Goal: Task Accomplishment & Management: Manage account settings

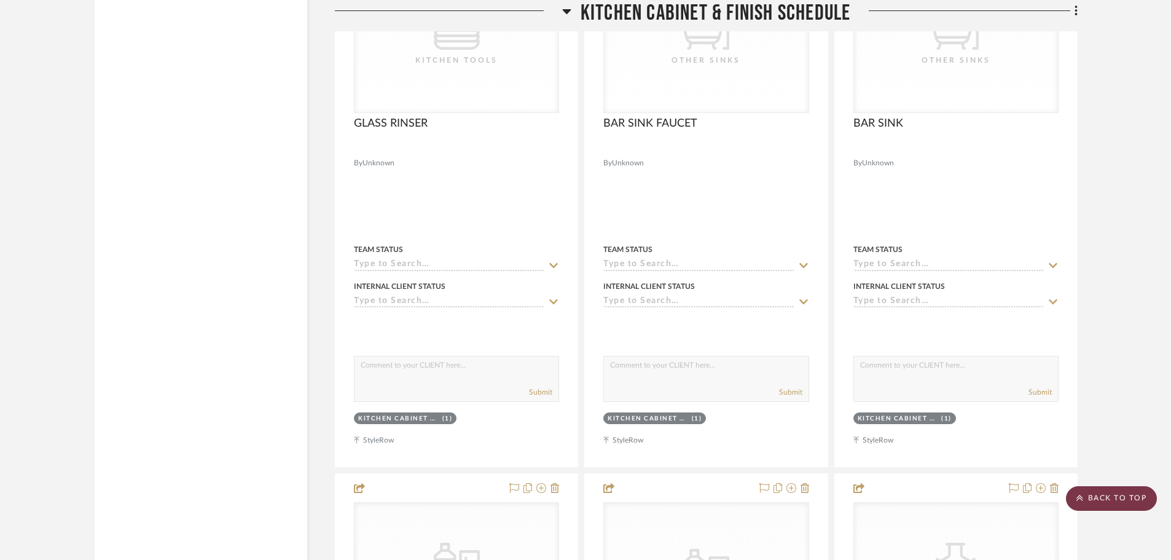
click at [1108, 510] on scroll-to-top-button "BACK TO TOP" at bounding box center [1111, 498] width 91 height 25
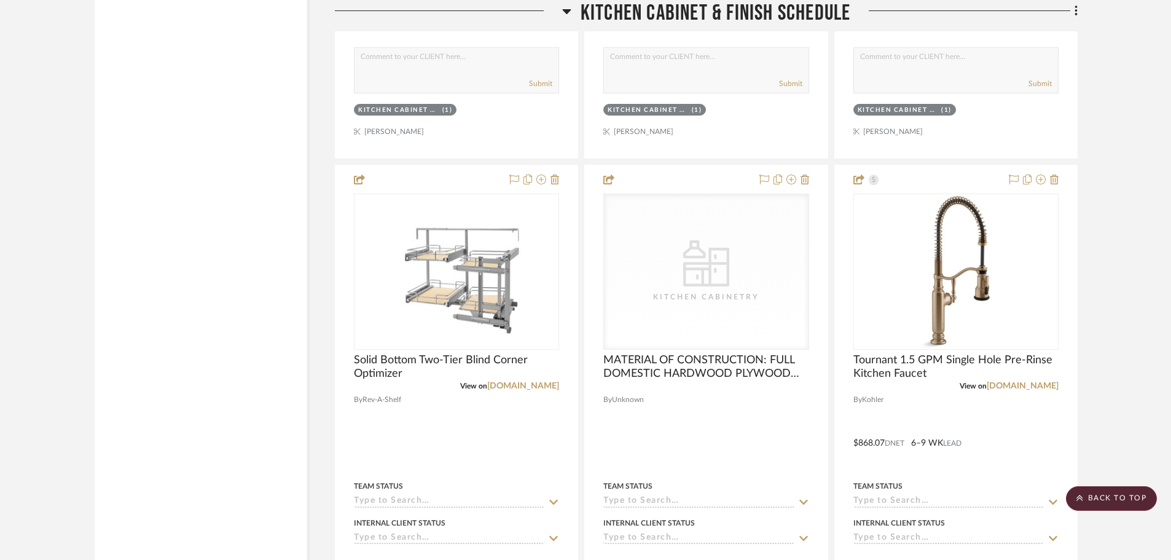
scroll to position [7678, 0]
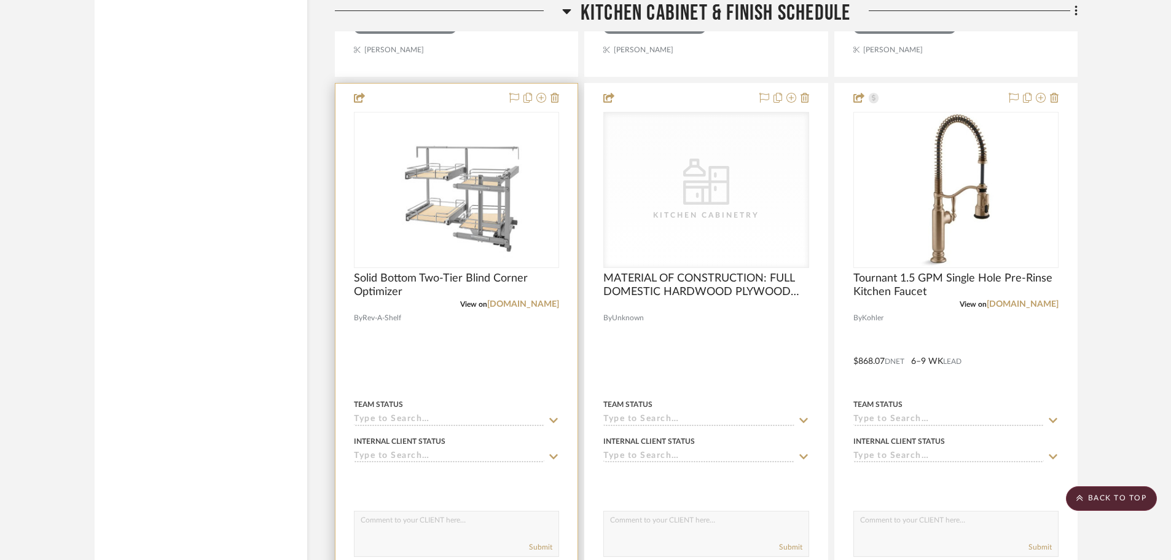
click at [512, 310] on div "View on [DOMAIN_NAME]" at bounding box center [456, 304] width 205 height 11
click at [528, 306] on link "[DOMAIN_NAME]" at bounding box center [523, 304] width 72 height 9
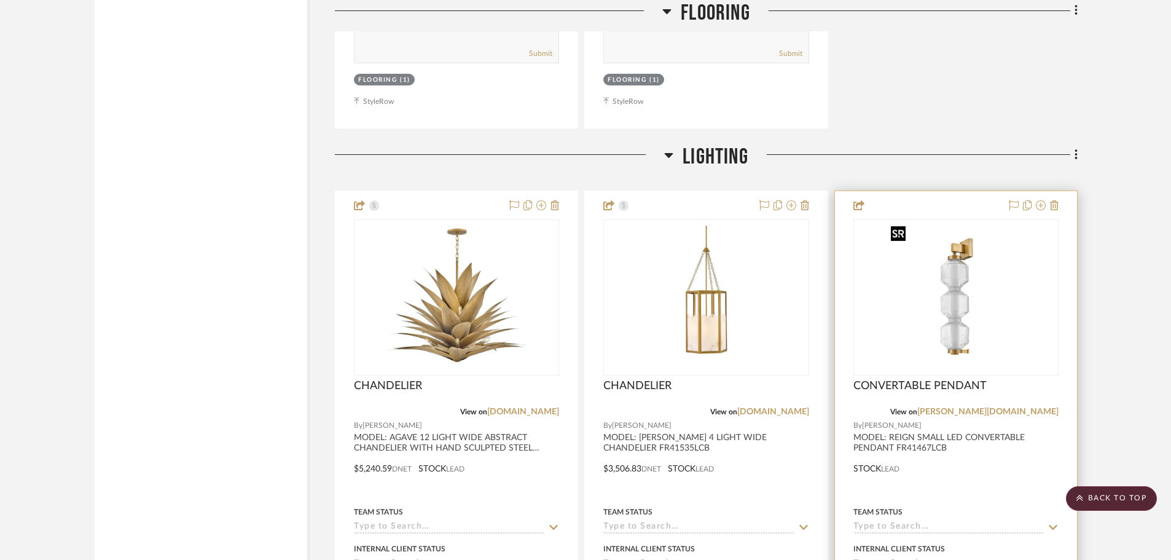
scroll to position [2518, 0]
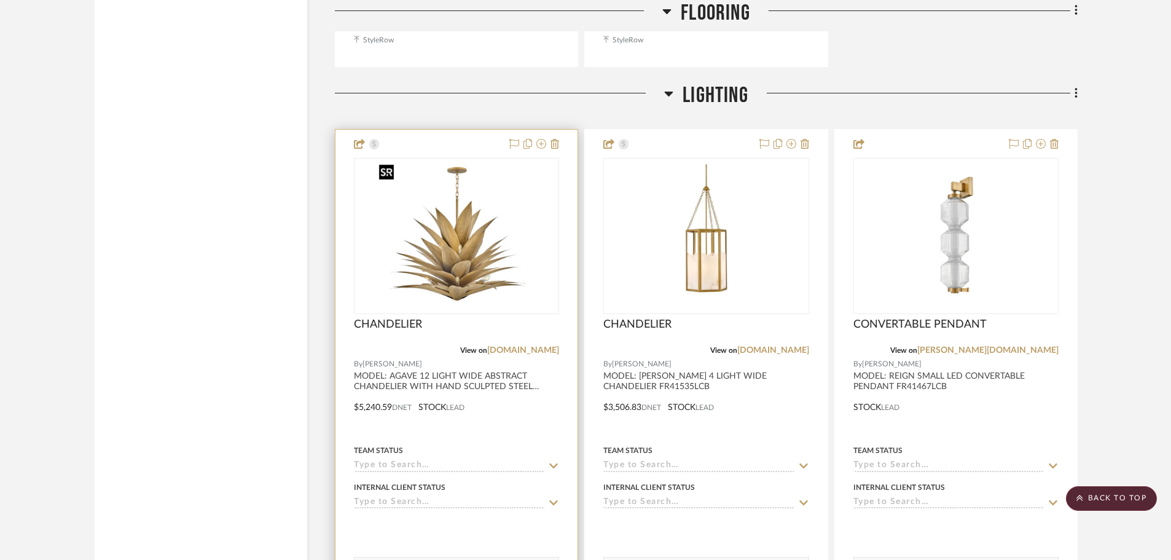
click at [486, 271] on img "0" at bounding box center [456, 236] width 165 height 154
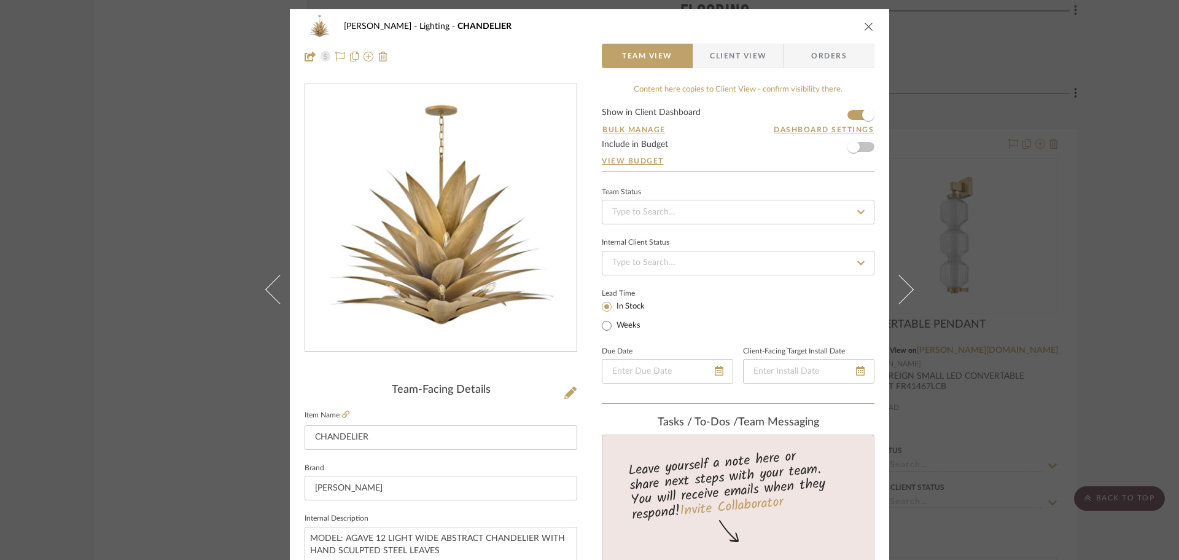
click at [490, 262] on img "0" at bounding box center [440, 218] width 271 height 252
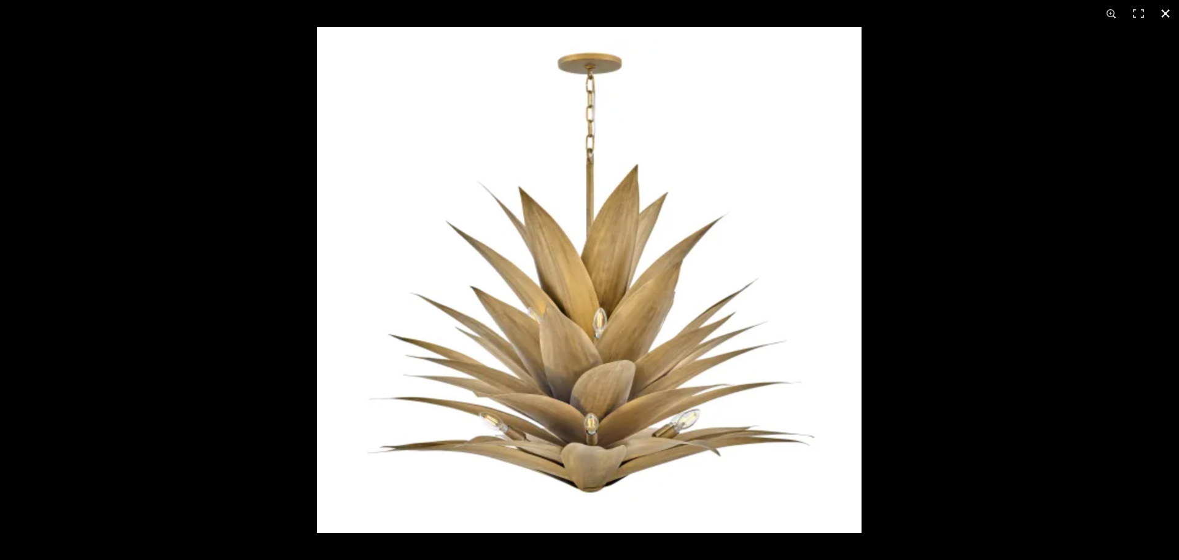
click at [295, 181] on div at bounding box center [589, 280] width 1179 height 560
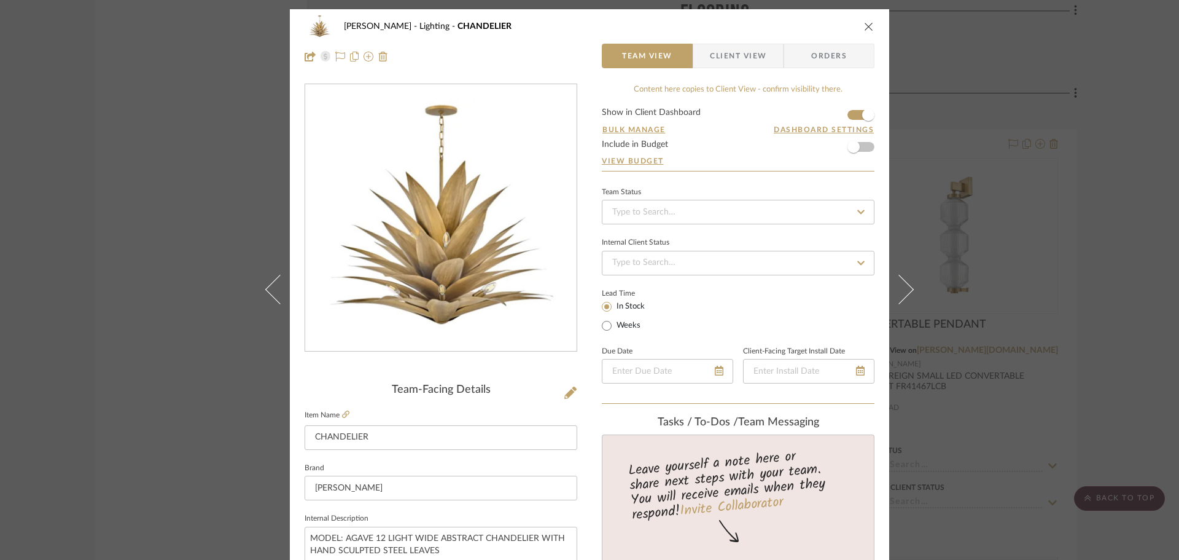
click at [1001, 96] on div "[PERSON_NAME] Lighting CHANDELIER Team View Client View Orders Team-Facing Deta…" at bounding box center [589, 280] width 1179 height 560
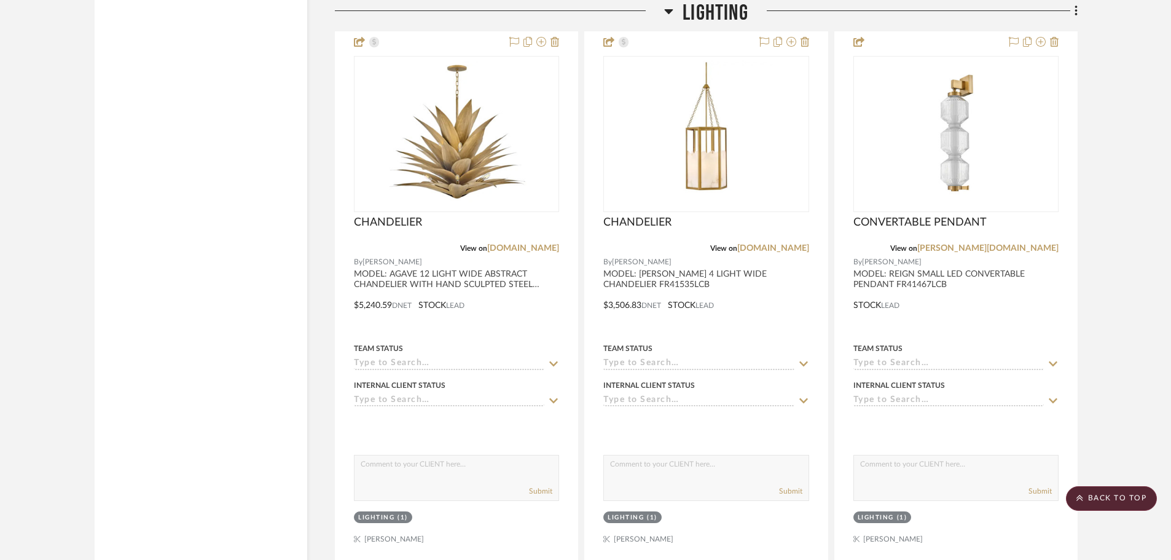
scroll to position [2580, 0]
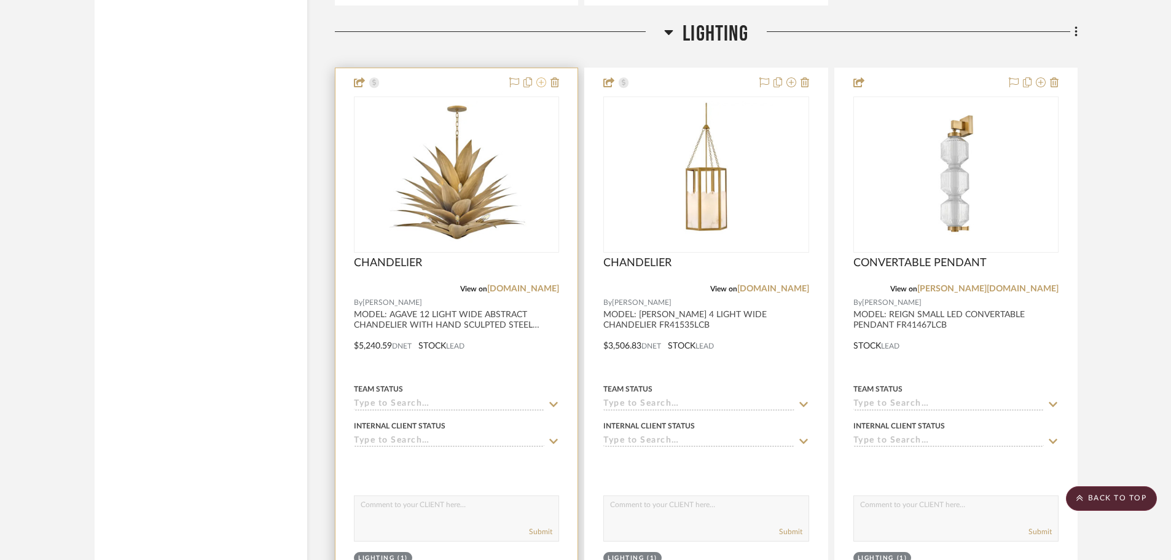
click at [541, 84] on icon at bounding box center [541, 82] width 10 height 10
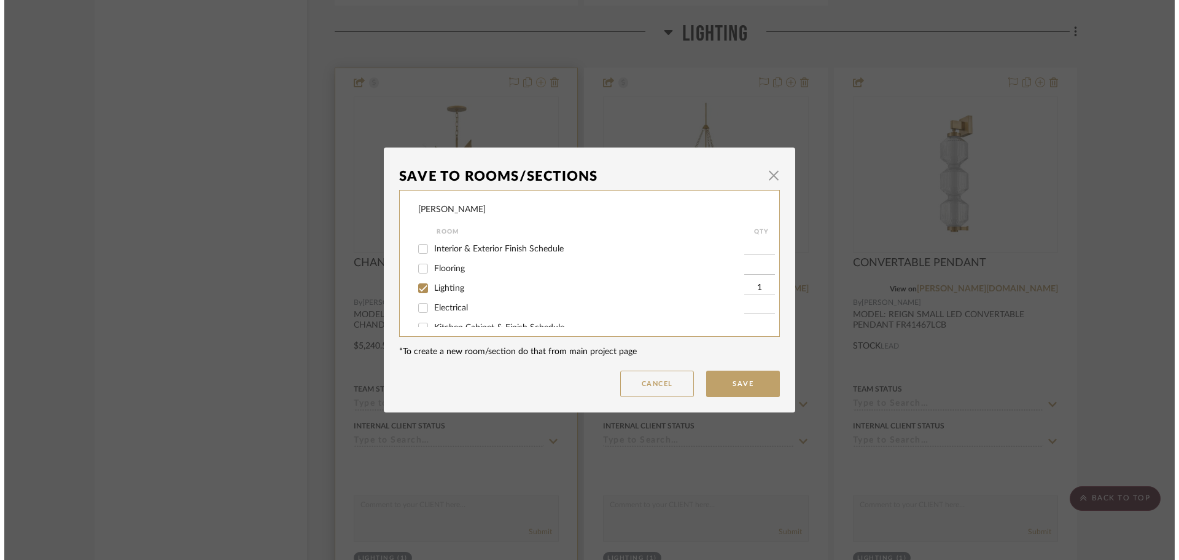
scroll to position [0, 0]
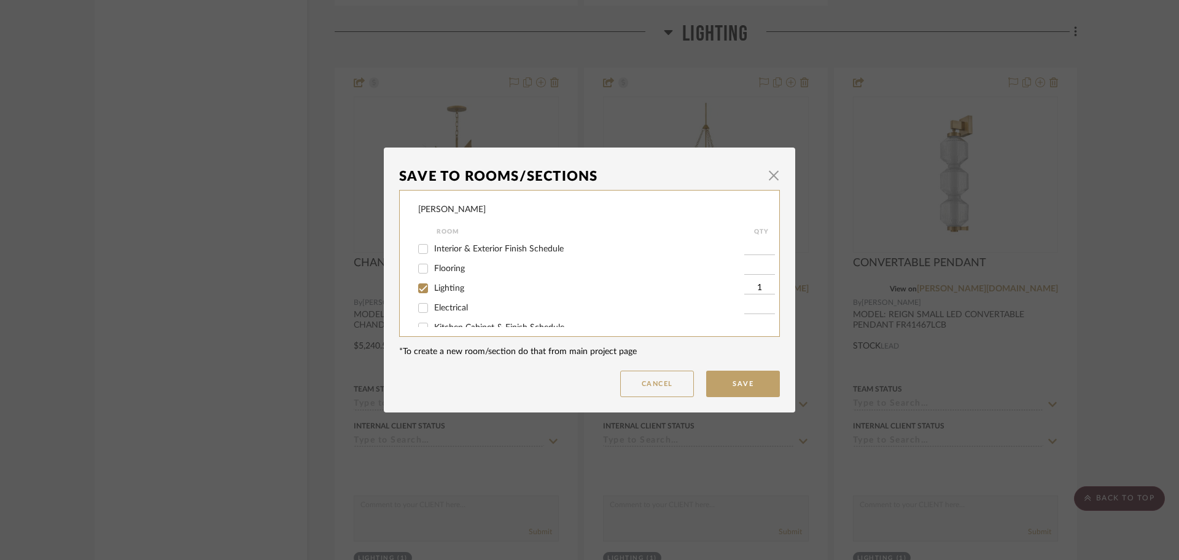
click at [421, 287] on input "Lighting" at bounding box center [423, 288] width 20 height 20
checkbox input "false"
click at [732, 386] on button "Save" at bounding box center [743, 383] width 74 height 26
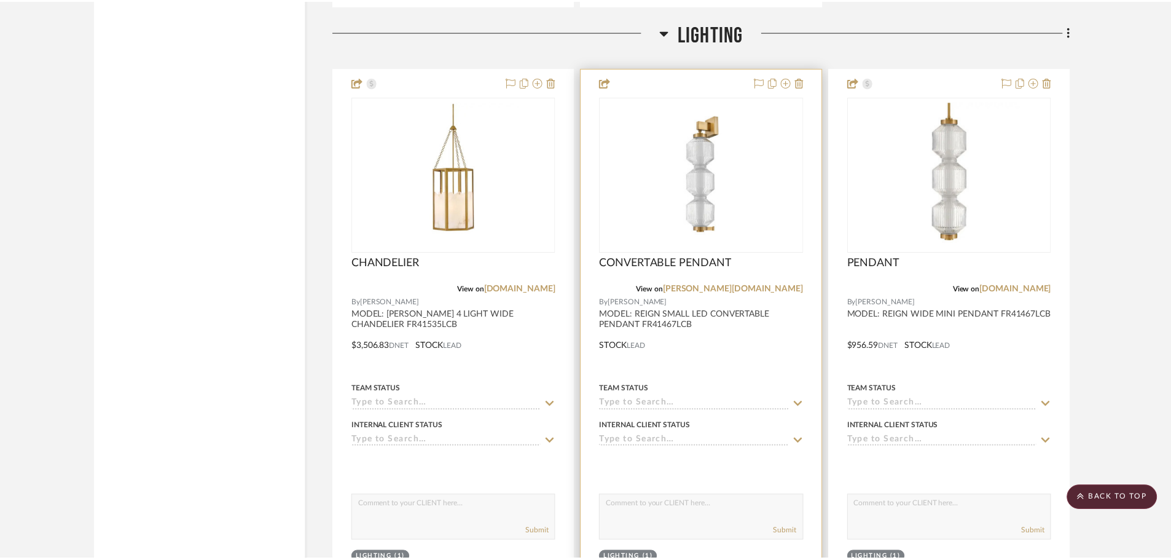
scroll to position [2580, 0]
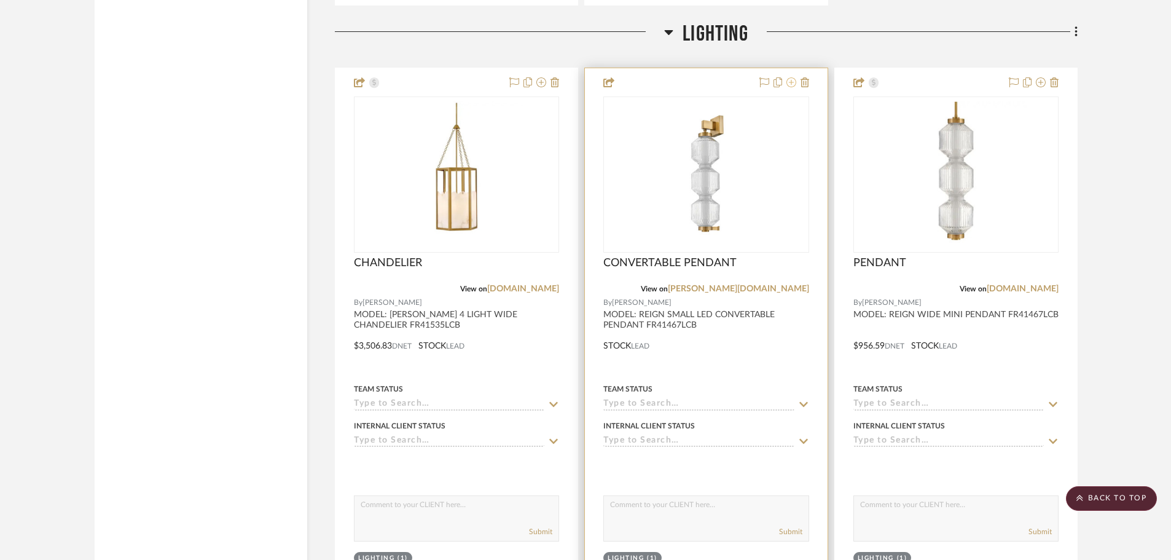
click at [791, 83] on icon at bounding box center [791, 82] width 10 height 10
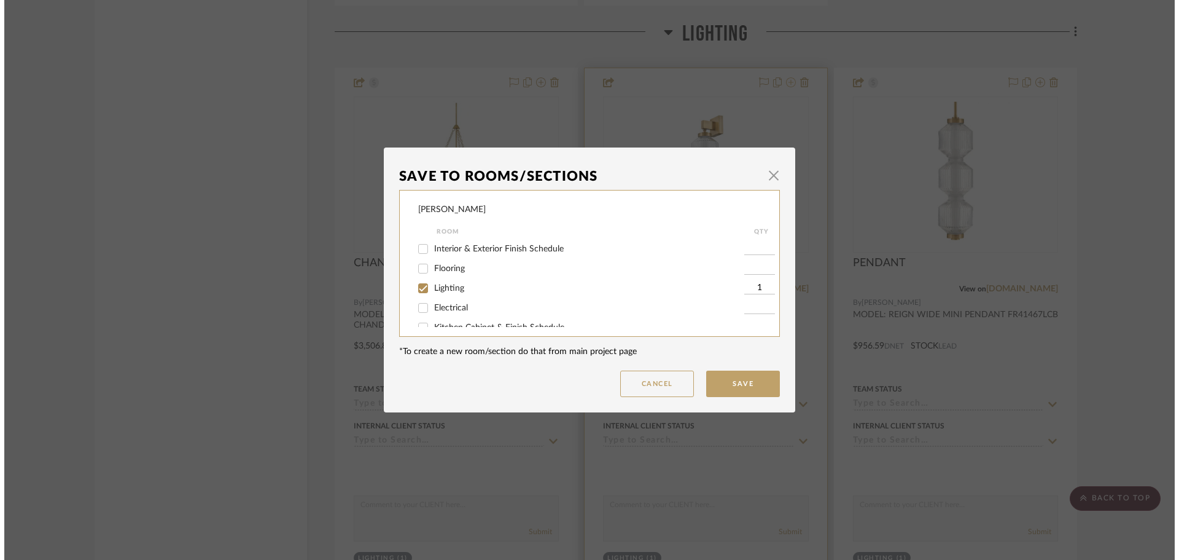
scroll to position [0, 0]
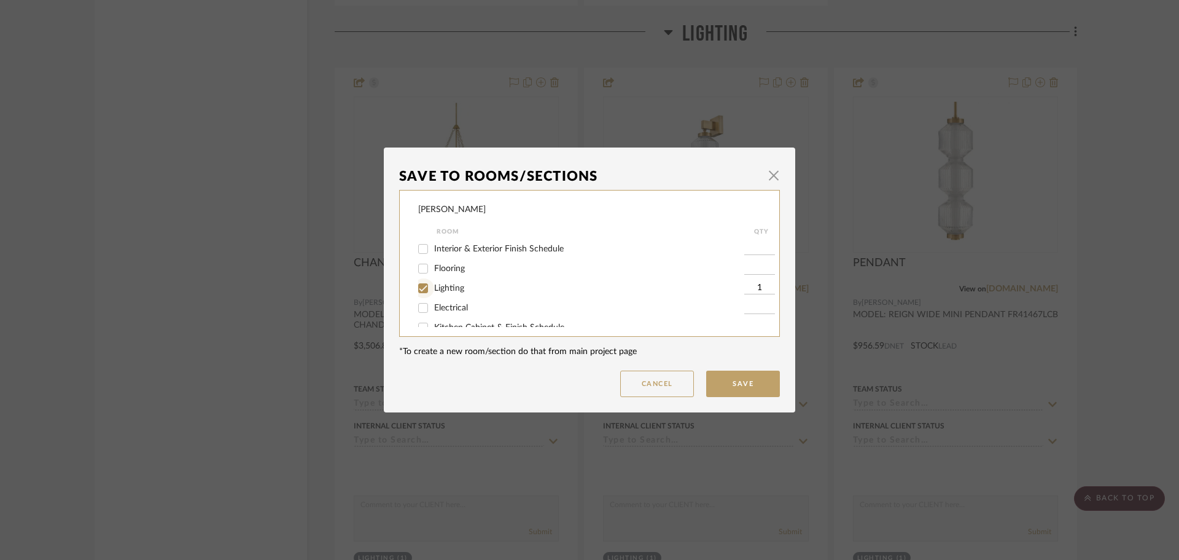
click at [422, 290] on input "Lighting" at bounding box center [423, 288] width 20 height 20
checkbox input "false"
click at [752, 390] on button "Save" at bounding box center [743, 383] width 74 height 26
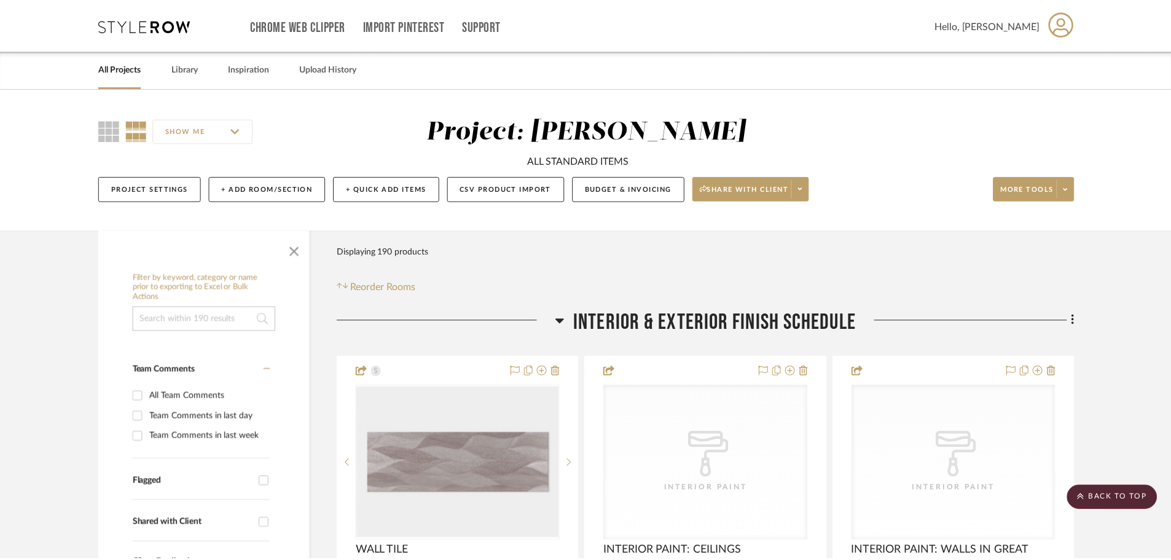
scroll to position [2580, 0]
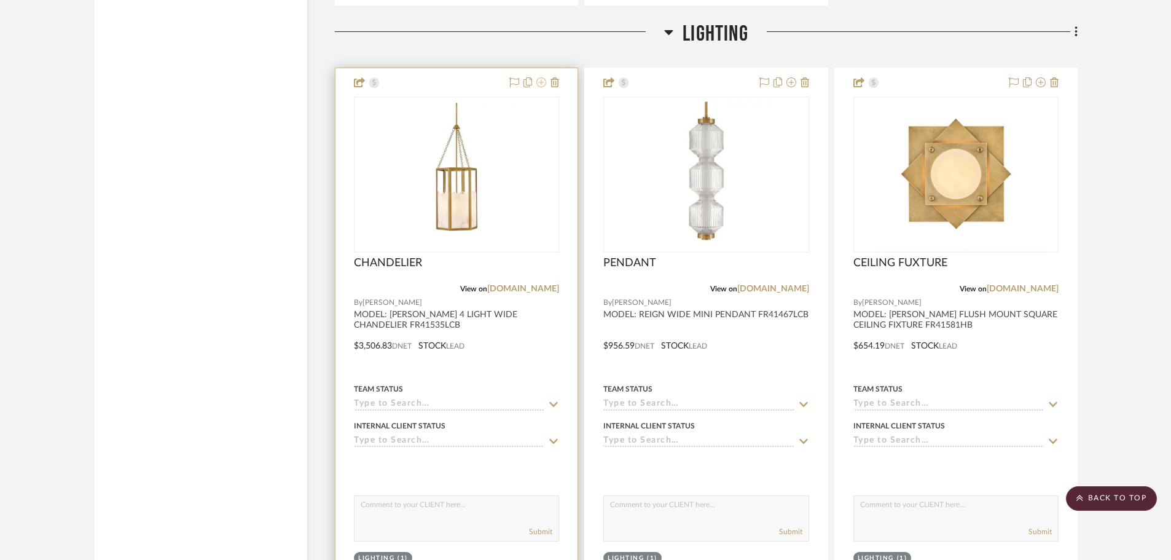
click at [539, 82] on icon at bounding box center [541, 82] width 10 height 10
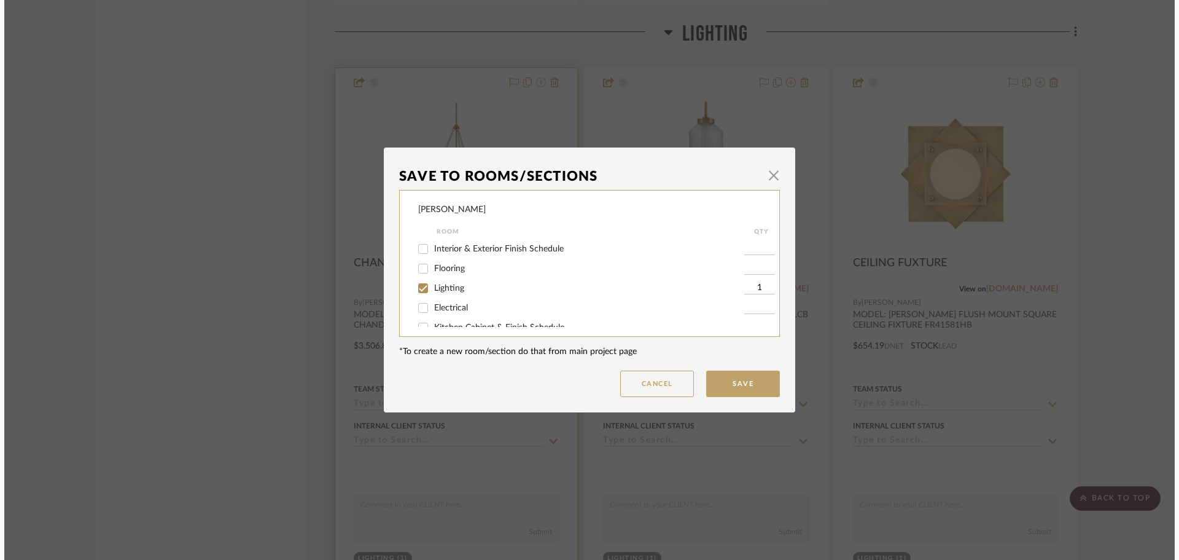
scroll to position [0, 0]
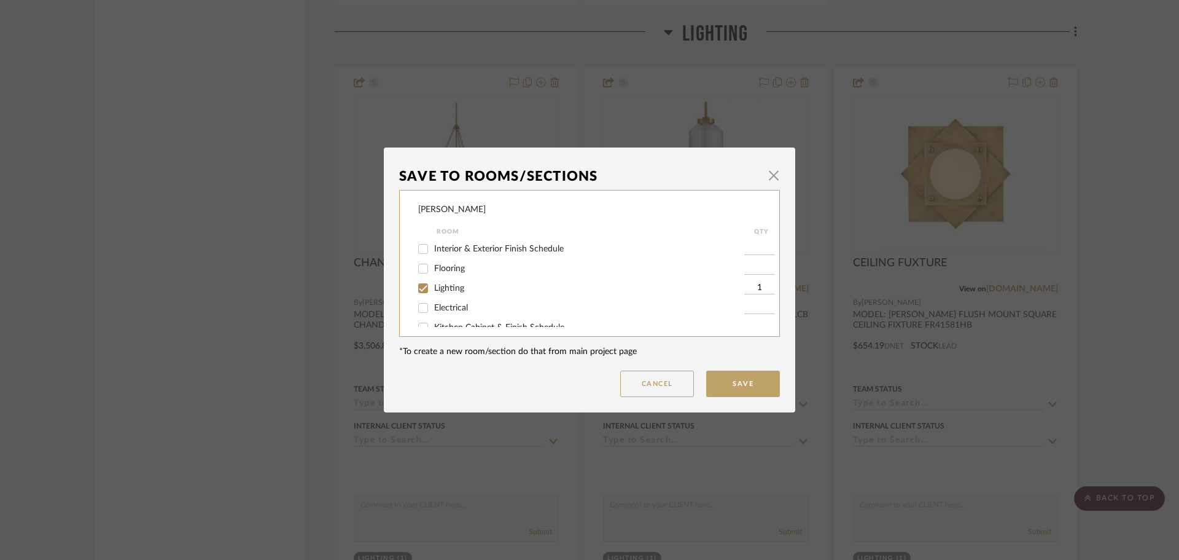
click at [420, 286] on input "Lighting" at bounding box center [423, 288] width 20 height 20
checkbox input "false"
click at [738, 389] on button "Save" at bounding box center [743, 383] width 74 height 26
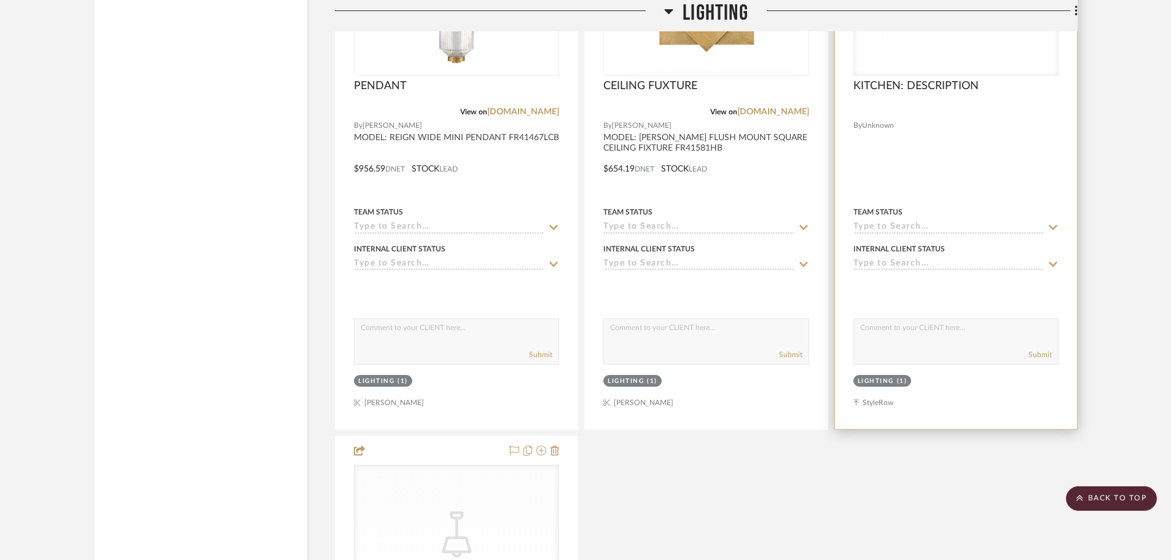
scroll to position [2826, 0]
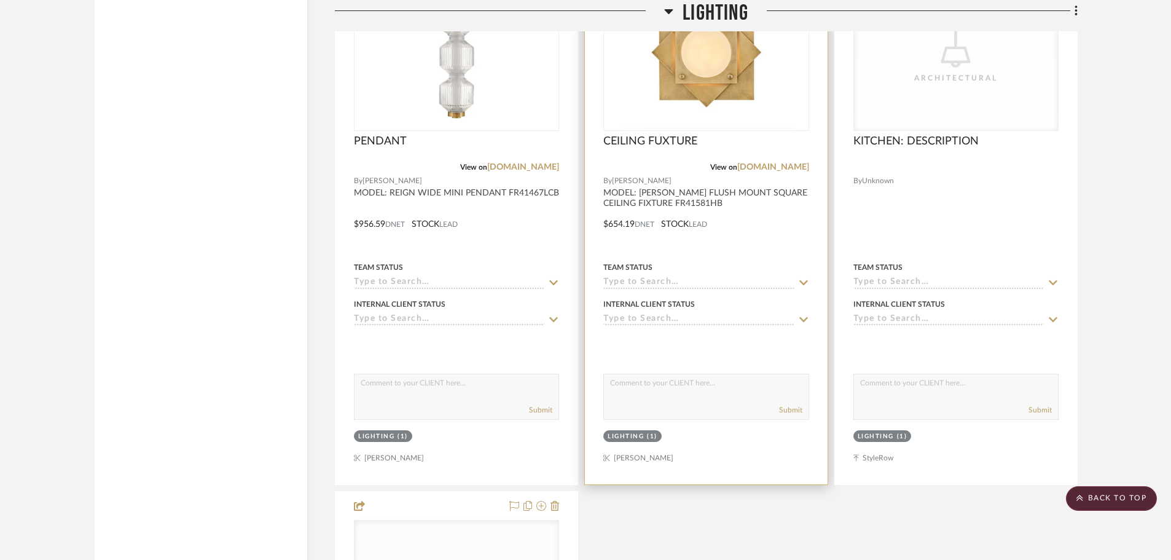
scroll to position [2703, 0]
